Goal: Find specific page/section: Find specific page/section

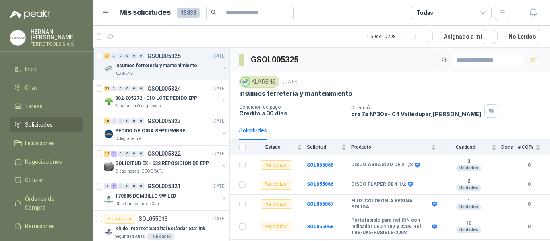
scroll to position [55, 0]
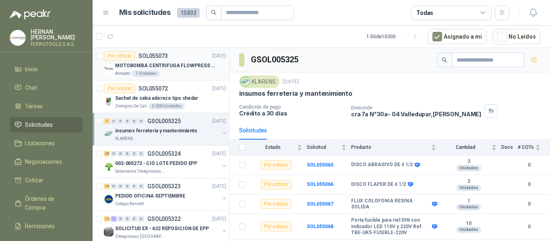
click at [177, 77] on article "Por cotizar SOL055073 08/09/25 MOTOBOMBA CENTRIFUGA FLOWPRESS 1.5HP-220 Almate…" at bounding box center [161, 64] width 137 height 33
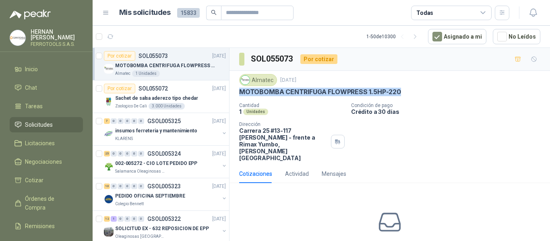
drag, startPoint x: 239, startPoint y: 91, endPoint x: 400, endPoint y: 94, distance: 160.8
click at [400, 94] on div "MOTOBOMBA CENTRIFUGA FLOWPRESS 1.5HP-220" at bounding box center [389, 92] width 301 height 8
copy p "MOTOBOMBA CENTRIFUGA FLOWPRESS 1.5HP-220"
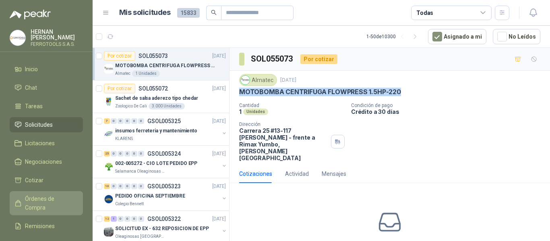
click at [49, 197] on span "Órdenes de Compra" at bounding box center [50, 204] width 50 height 18
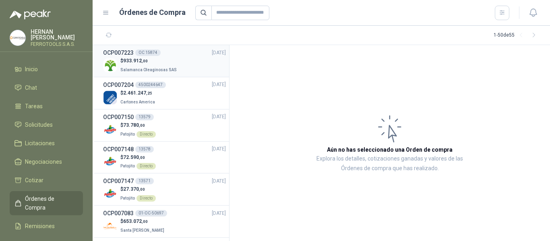
click at [188, 67] on div "$ 933.912 ,00 Salamanca Oleaginosas SAS" at bounding box center [164, 65] width 123 height 17
